Goal: Information Seeking & Learning: Compare options

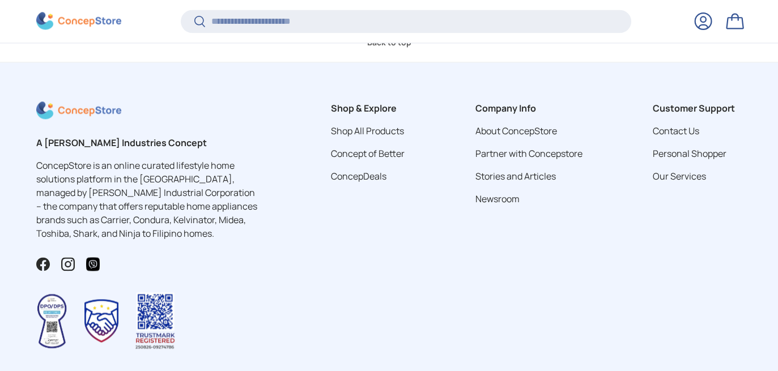
scroll to position [3186, 0]
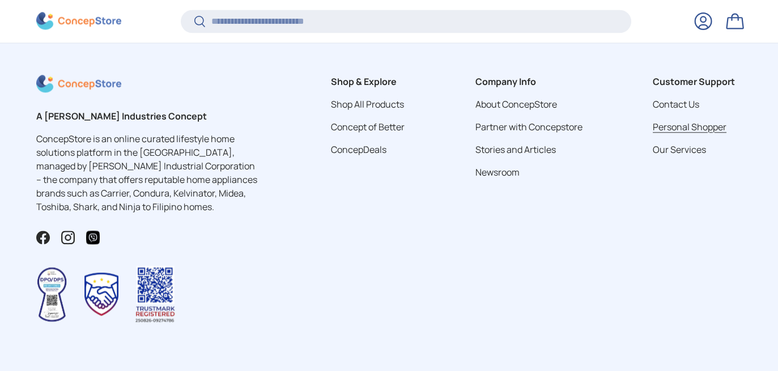
click at [672, 121] on link "Personal Shopper" at bounding box center [690, 127] width 74 height 12
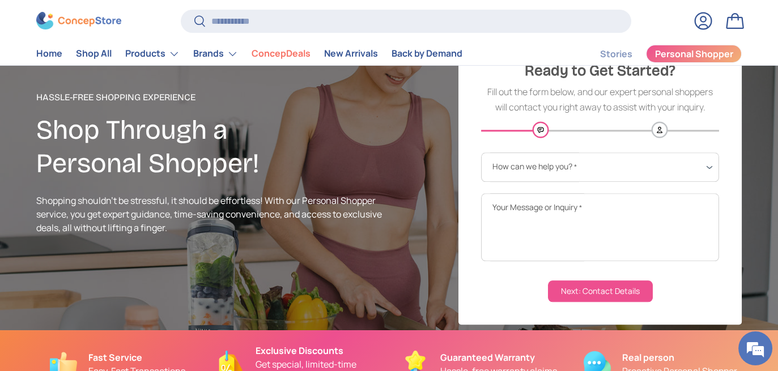
scroll to position [57, 0]
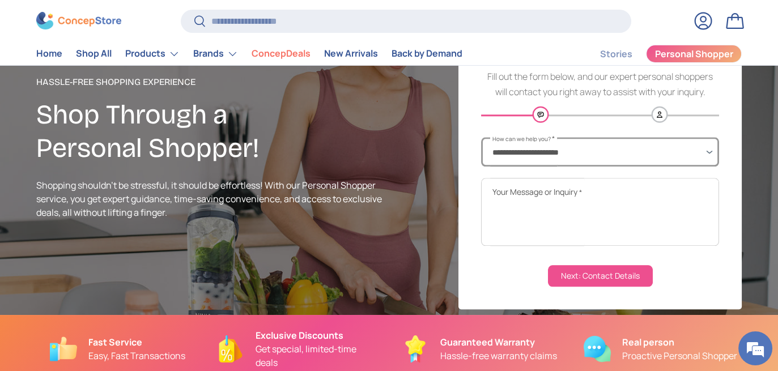
click at [539, 153] on select "**********" at bounding box center [600, 151] width 238 height 29
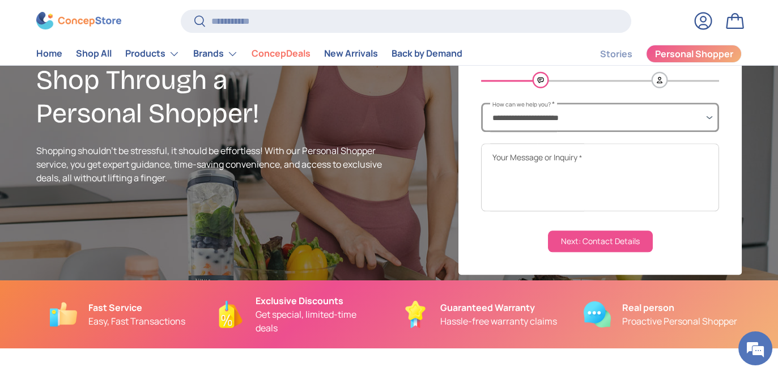
scroll to position [113, 0]
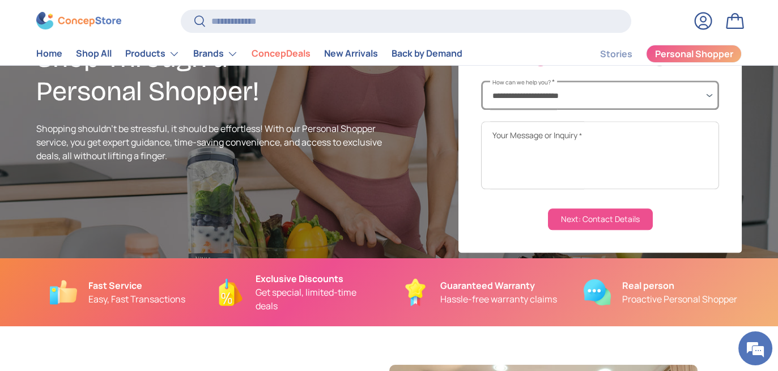
click at [530, 92] on select "**********" at bounding box center [600, 94] width 238 height 29
select select "**********"
click at [481, 80] on select "**********" at bounding box center [600, 94] width 238 height 29
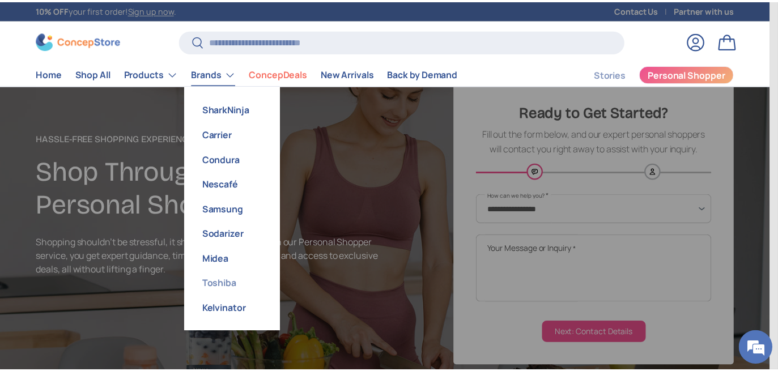
scroll to position [1, 0]
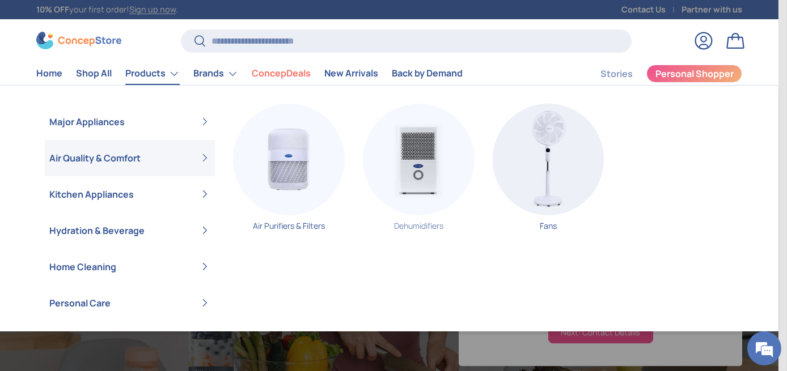
click at [409, 161] on img "Primary" at bounding box center [419, 160] width 112 height 112
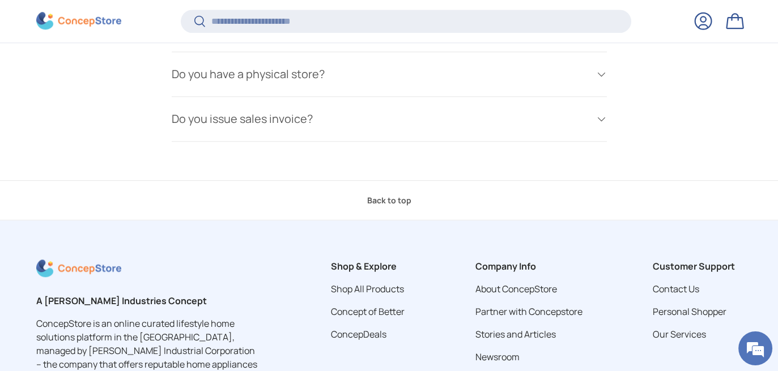
scroll to position [0, 0]
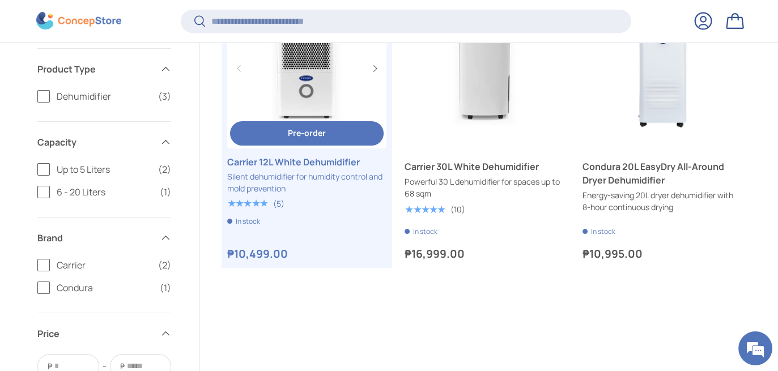
click at [317, 169] on link "Carrier 12L White Dehumidifier" at bounding box center [306, 162] width 159 height 14
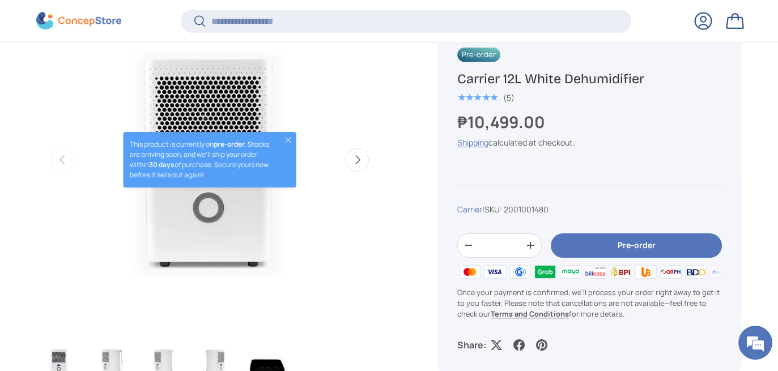
scroll to position [508, 0]
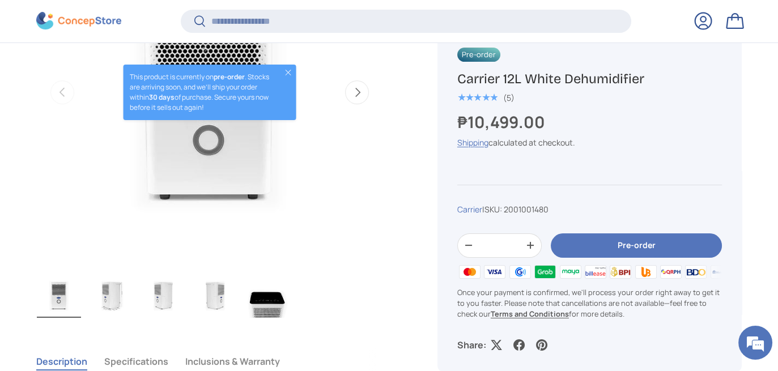
click at [107, 296] on img "Gallery Viewer" at bounding box center [111, 295] width 44 height 45
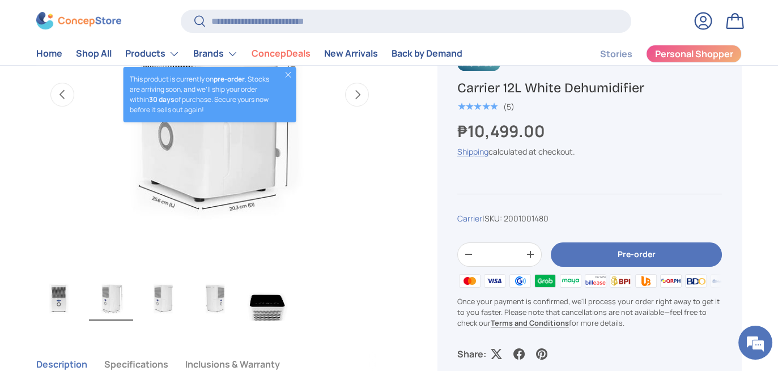
scroll to position [453, 0]
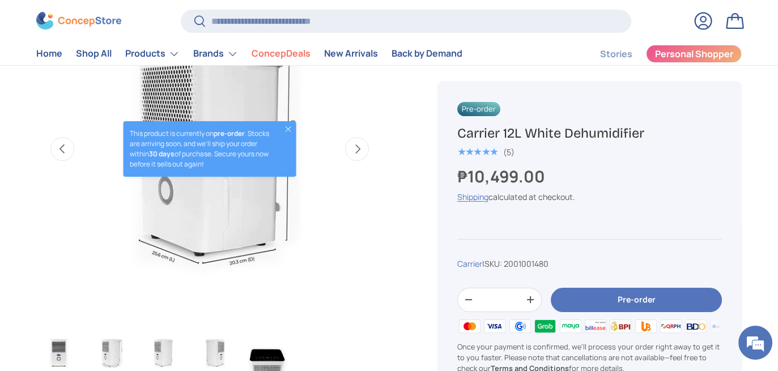
click at [287, 127] on button "Close" at bounding box center [287, 129] width 9 height 9
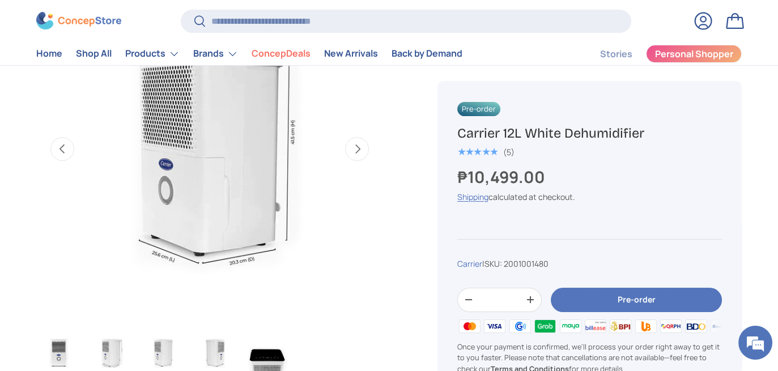
scroll to position [0, 0]
click at [364, 144] on button "Next" at bounding box center [357, 149] width 24 height 24
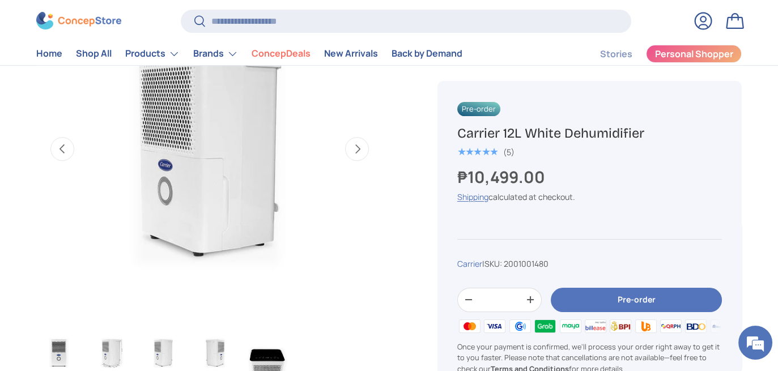
click at [364, 144] on button "Next" at bounding box center [357, 149] width 24 height 24
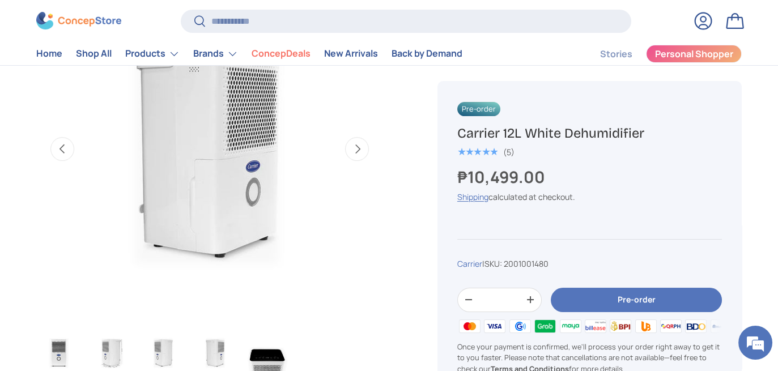
click at [364, 144] on button "Next" at bounding box center [357, 149] width 24 height 24
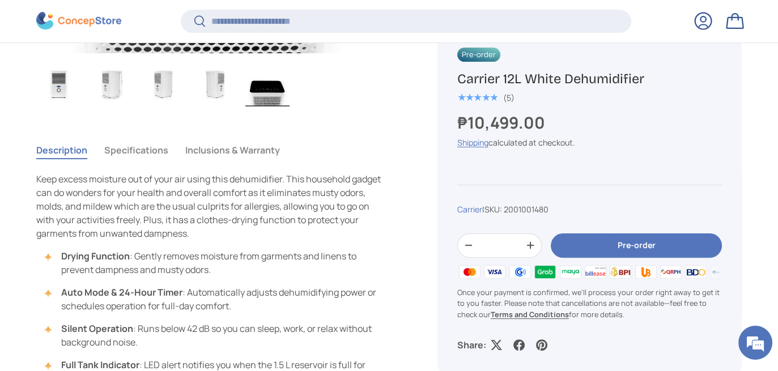
scroll to position [734, 0]
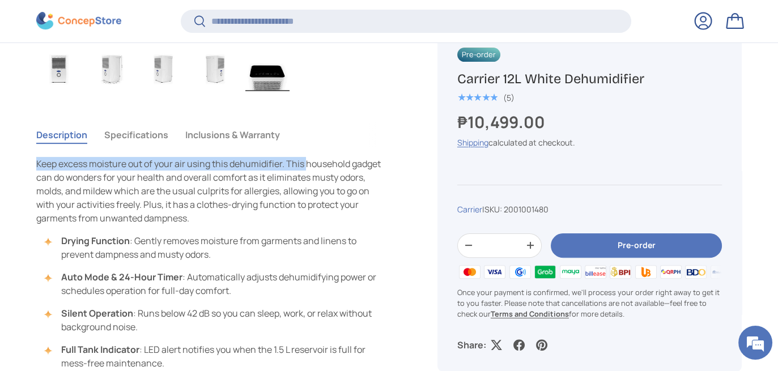
drag, startPoint x: 39, startPoint y: 162, endPoint x: 308, endPoint y: 166, distance: 269.2
click at [308, 166] on p "Keep excess moisture out of your air using this dehumidifier. This household ga…" at bounding box center [209, 191] width 347 height 68
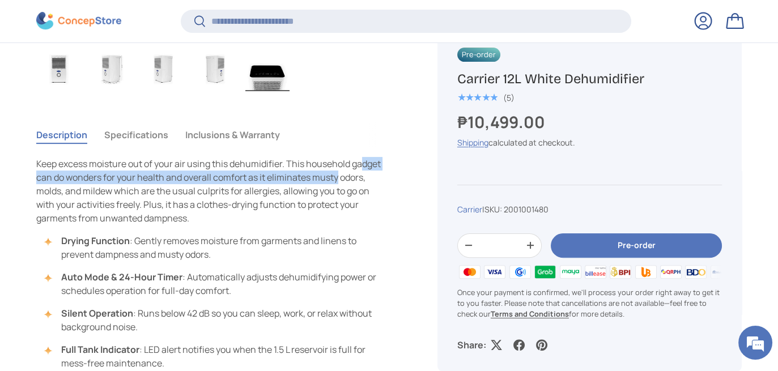
drag, startPoint x: 48, startPoint y: 176, endPoint x: 392, endPoint y: 179, distance: 344.0
click at [392, 179] on div "Description Specifications Inclusions & Warranty Keep excess moisture out of yo…" at bounding box center [223, 349] width 374 height 464
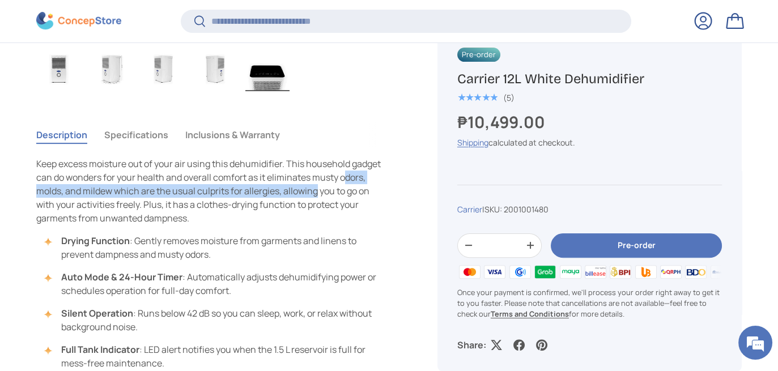
drag, startPoint x: 44, startPoint y: 190, endPoint x: 342, endPoint y: 190, distance: 298.1
click at [346, 189] on p "Keep excess moisture out of your air using this dehumidifier. This household ga…" at bounding box center [209, 191] width 347 height 68
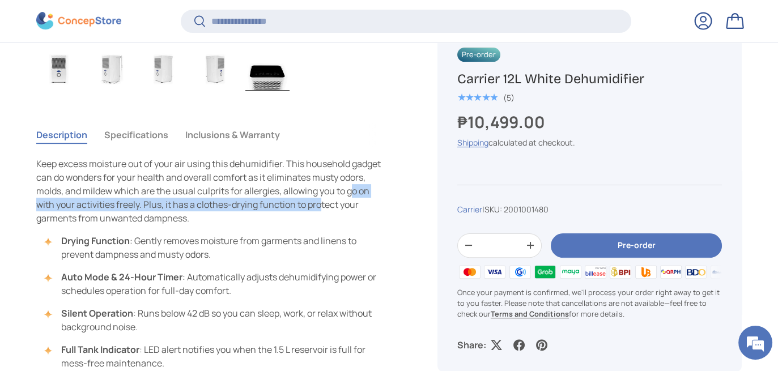
drag, startPoint x: 41, startPoint y: 207, endPoint x: 347, endPoint y: 208, distance: 306.0
click at [347, 208] on p "Keep excess moisture out of your air using this dehumidifier. This household ga…" at bounding box center [209, 191] width 347 height 68
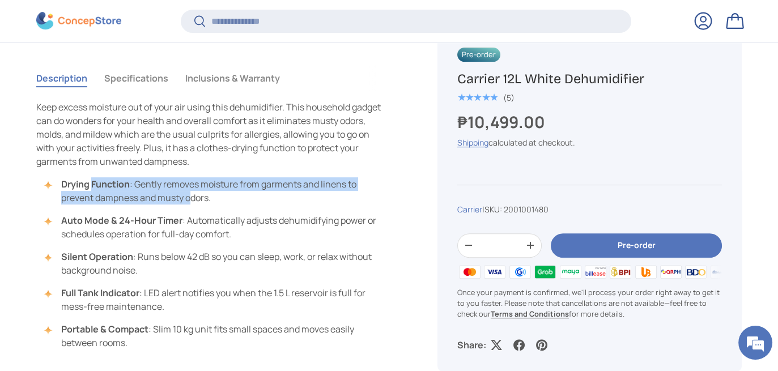
drag, startPoint x: 93, startPoint y: 184, endPoint x: 191, endPoint y: 197, distance: 98.3
click at [191, 197] on li "Drying Function : Gently removes moisture from garments and linens to prevent d…" at bounding box center [215, 190] width 335 height 27
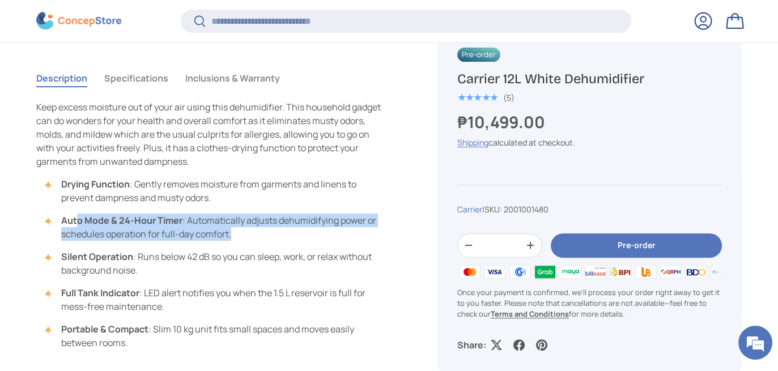
drag, startPoint x: 75, startPoint y: 219, endPoint x: 271, endPoint y: 230, distance: 196.4
click at [271, 230] on li "Auto Mode & 24-Hour Timer : Automatically adjusts dehumidifying power or schedu…" at bounding box center [215, 227] width 335 height 27
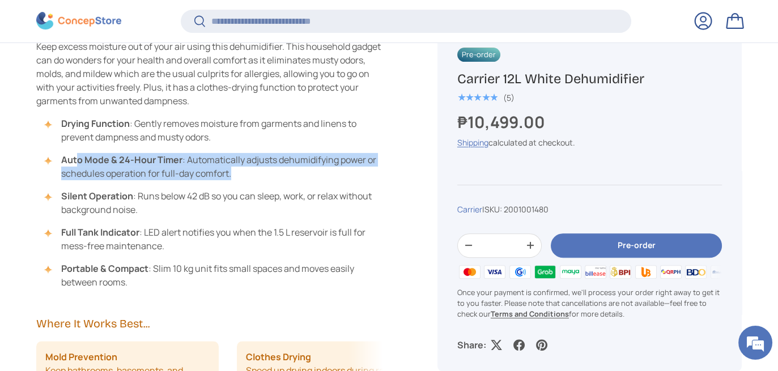
scroll to position [904, 0]
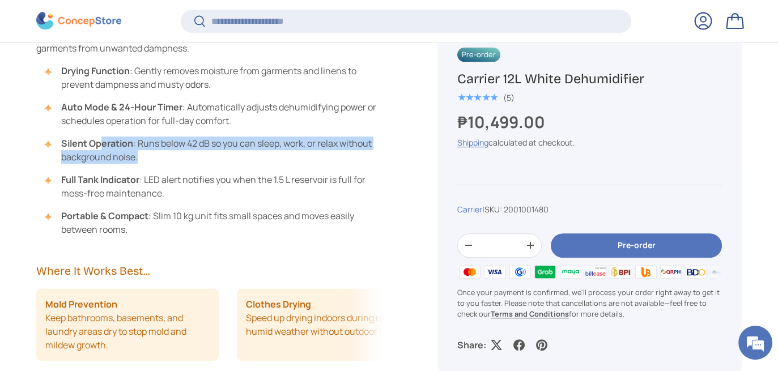
drag, startPoint x: 101, startPoint y: 140, endPoint x: 188, endPoint y: 154, distance: 87.8
click at [188, 154] on li "Silent Operation : Runs below 42 dB so you can sleep, work, or relax without ba…" at bounding box center [215, 150] width 335 height 27
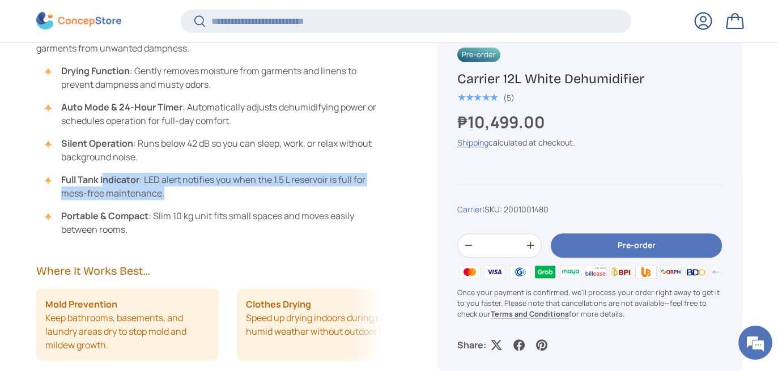
drag, startPoint x: 104, startPoint y: 178, endPoint x: 223, endPoint y: 197, distance: 120.5
click at [223, 197] on li "Full Tank Indicator : LED alert notifies you when the 1.5 L reservoir is full f…" at bounding box center [215, 186] width 335 height 27
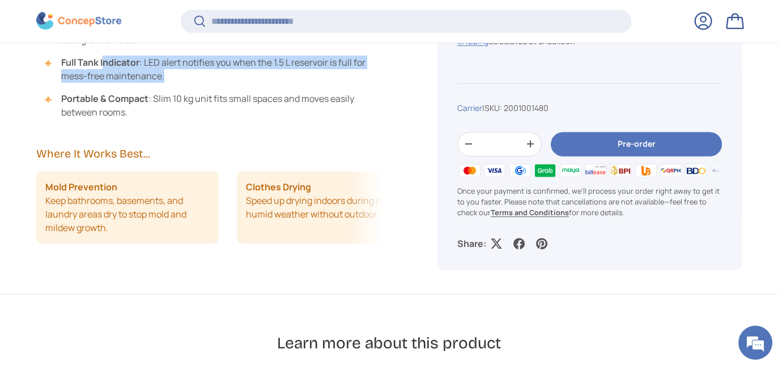
scroll to position [1074, 0]
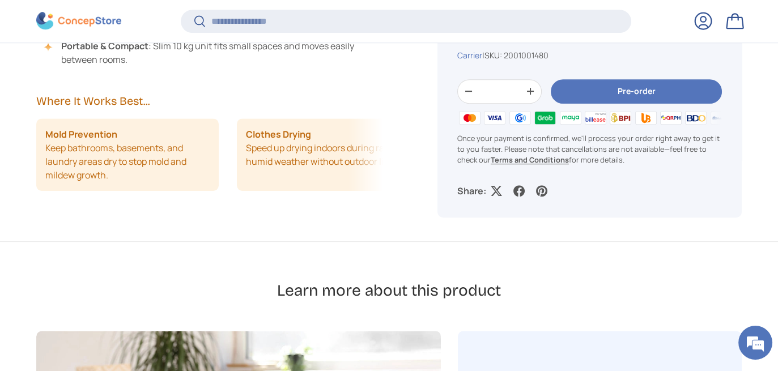
click at [311, 165] on li "Clothes Drying Speed up drying indoors during rainy or humid weather without ou…" at bounding box center [328, 154] width 182 height 73
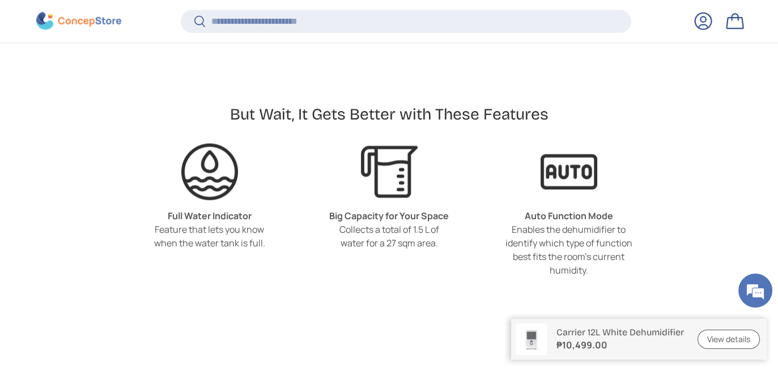
scroll to position [2434, 0]
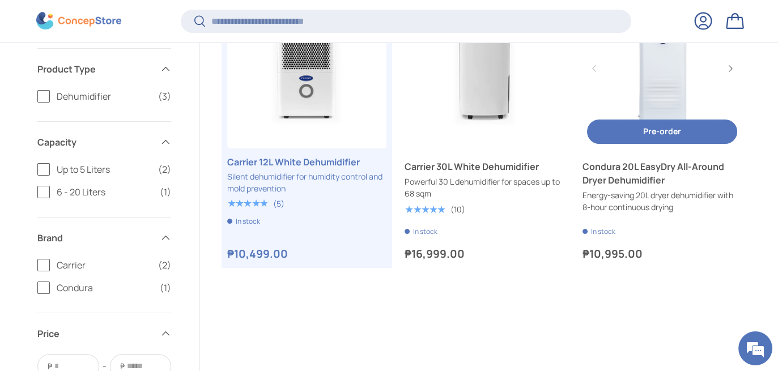
click at [605, 172] on link "Condura 20L EasyDry All-Around Dryer Dehumidifier" at bounding box center [662, 173] width 159 height 27
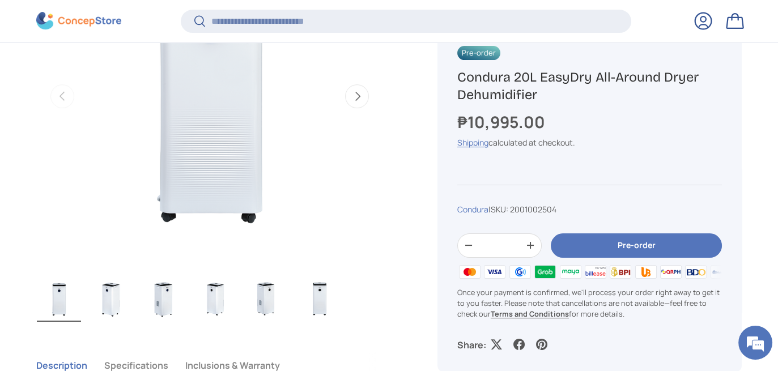
scroll to position [564, 0]
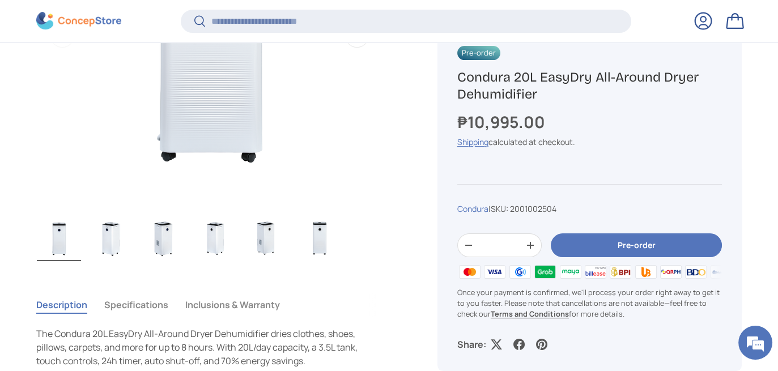
click at [122, 239] on img "Gallery Viewer" at bounding box center [111, 238] width 44 height 45
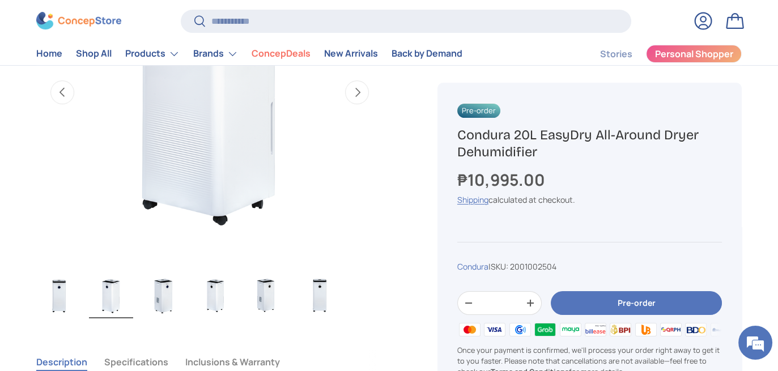
scroll to position [397, 0]
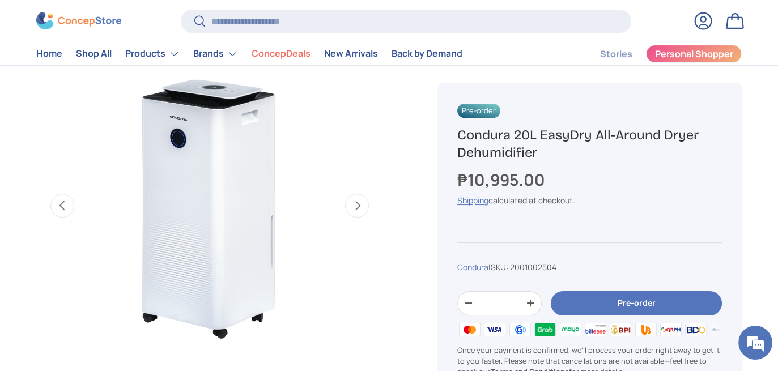
click at [360, 204] on button "Next" at bounding box center [357, 206] width 24 height 24
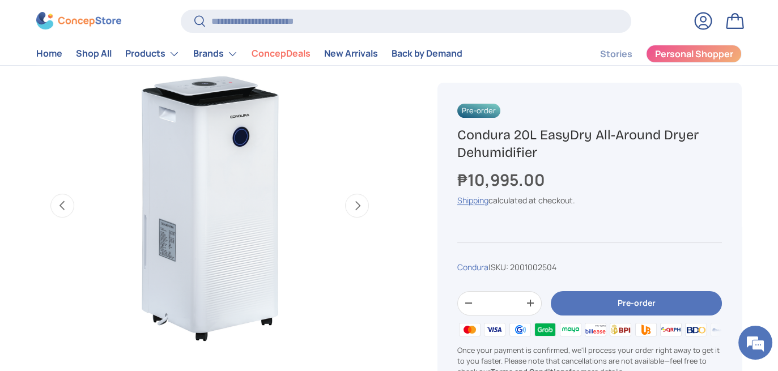
click at [360, 204] on button "Next" at bounding box center [357, 206] width 24 height 24
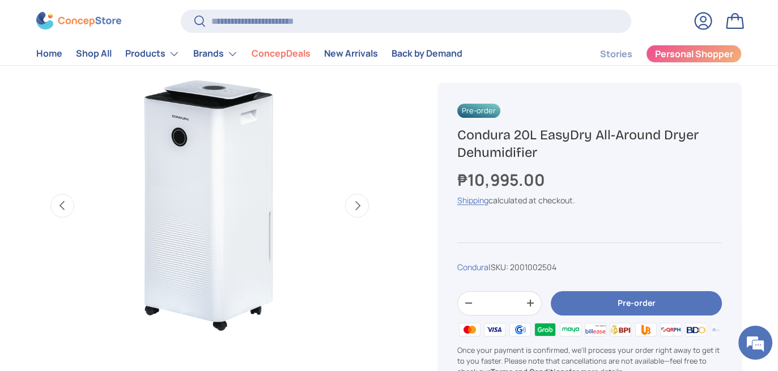
click at [360, 204] on button "Next" at bounding box center [357, 206] width 24 height 24
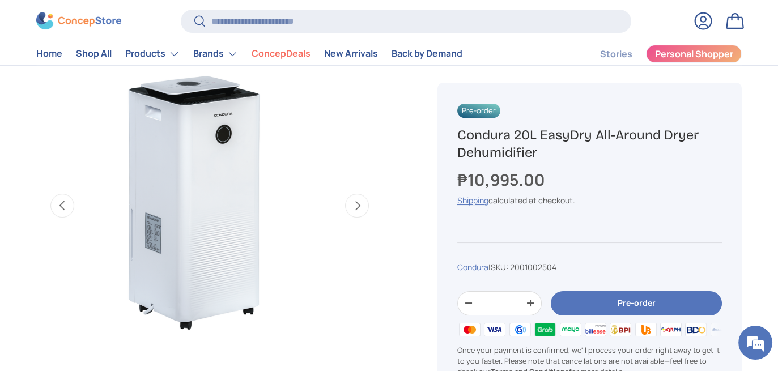
click at [360, 204] on button "Next" at bounding box center [357, 206] width 24 height 24
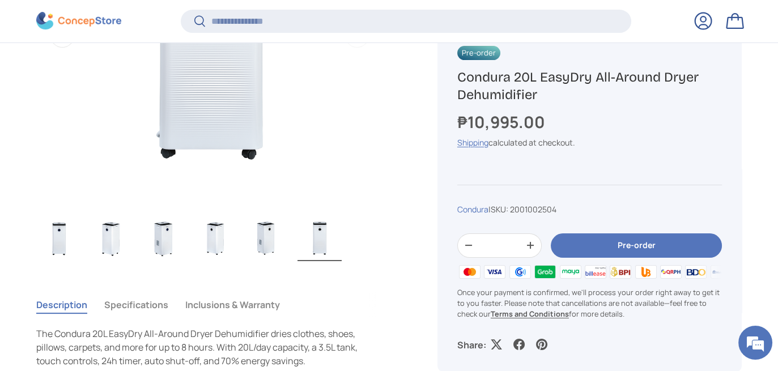
scroll to position [678, 0]
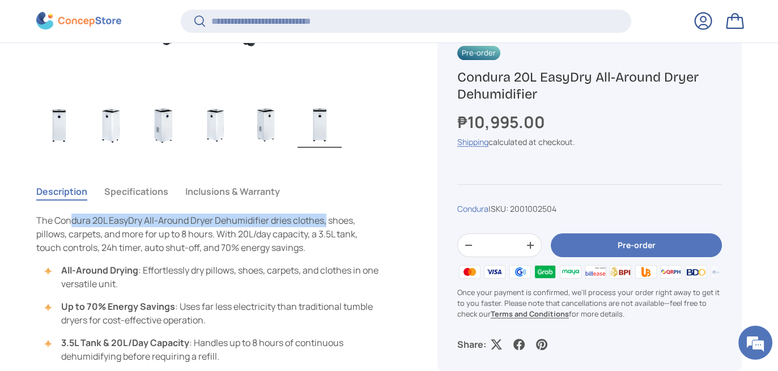
drag, startPoint x: 69, startPoint y: 219, endPoint x: 325, endPoint y: 222, distance: 256.2
click at [325, 222] on span "The Condura 20L EasyDry All-Around Dryer Dehumidifier dries clothes, shoes, pil…" at bounding box center [196, 234] width 321 height 40
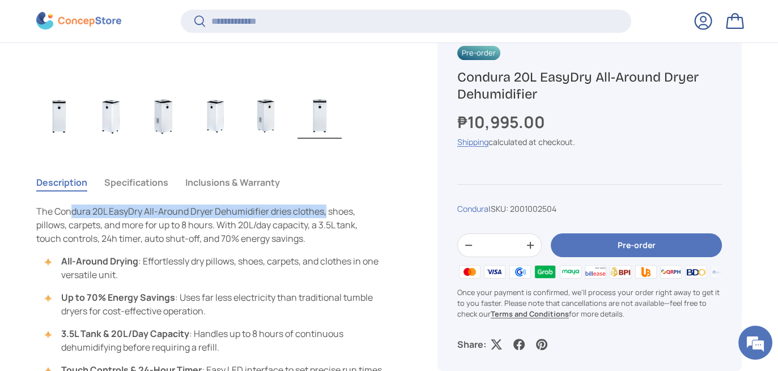
scroll to position [734, 0]
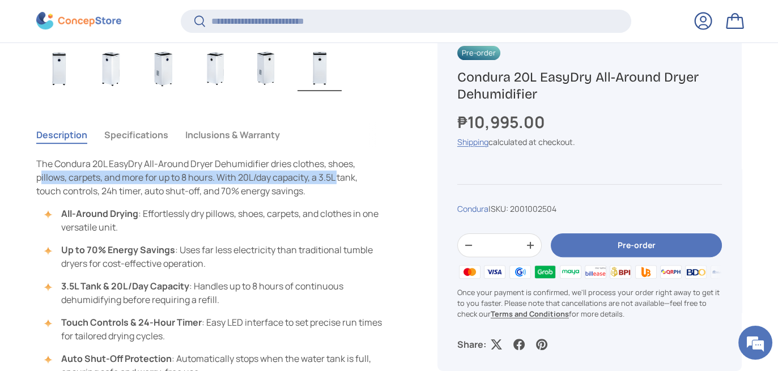
drag, startPoint x: 40, startPoint y: 176, endPoint x: 339, endPoint y: 183, distance: 298.7
click at [339, 183] on p "The Condura 20L EasyDry All-Around Dryer Dehumidifier dries clothes, shoes, pil…" at bounding box center [209, 177] width 347 height 41
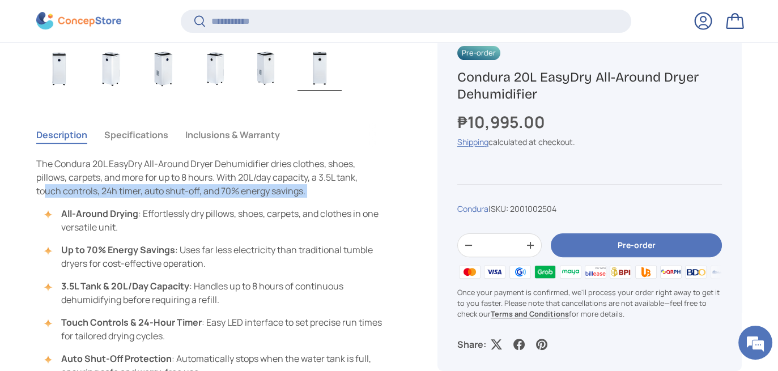
drag, startPoint x: 48, startPoint y: 191, endPoint x: 275, endPoint y: 201, distance: 227.5
click at [275, 201] on div "The Condura 20L EasyDry All-Around Dryer Dehumidifier dries clothes, shoes, pil…" at bounding box center [209, 268] width 347 height 222
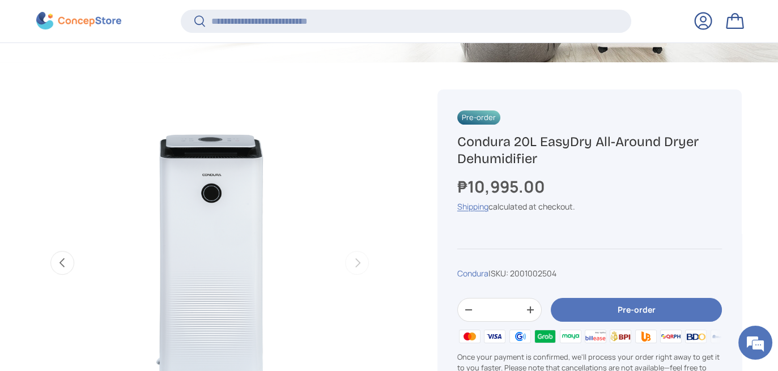
scroll to position [338, 0]
drag, startPoint x: 546, startPoint y: 158, endPoint x: 447, endPoint y: 137, distance: 101.9
click at [447, 137] on div "Pre-order Condura 20L EasyDry All-Around Dryer Dehumidifier ₱10,995.00 Unit pri…" at bounding box center [589, 262] width 304 height 347
copy h1 "Condura 20L EasyDry All-Around Dryer Dehumidifier"
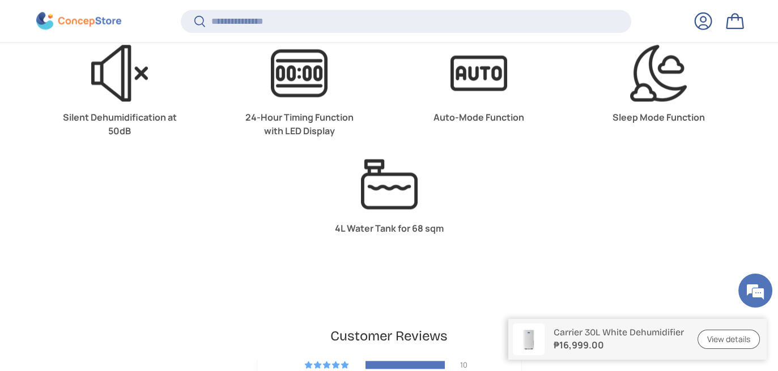
scroll to position [3001, 0]
